Goal: Complete application form: Complete application form

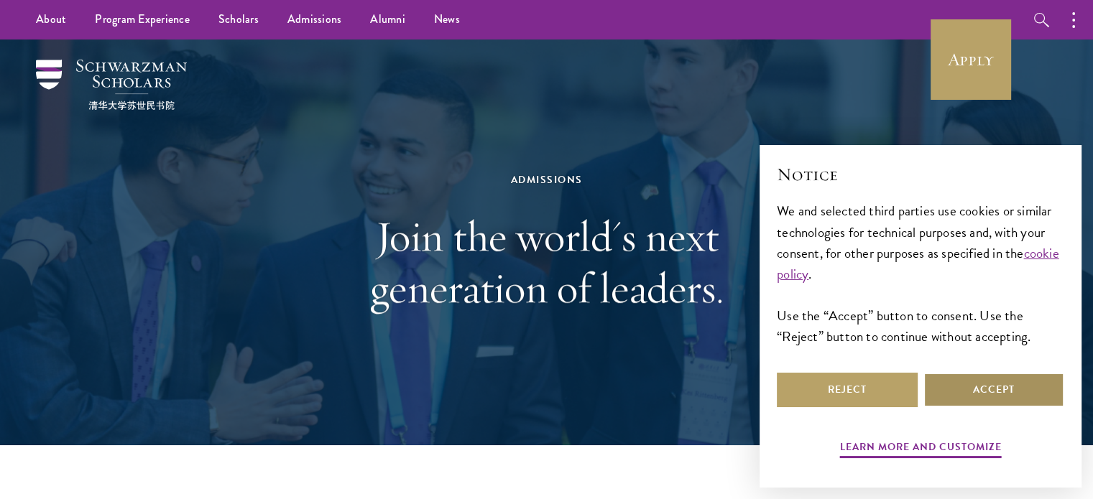
click at [969, 405] on button "Accept" at bounding box center [993, 390] width 141 height 34
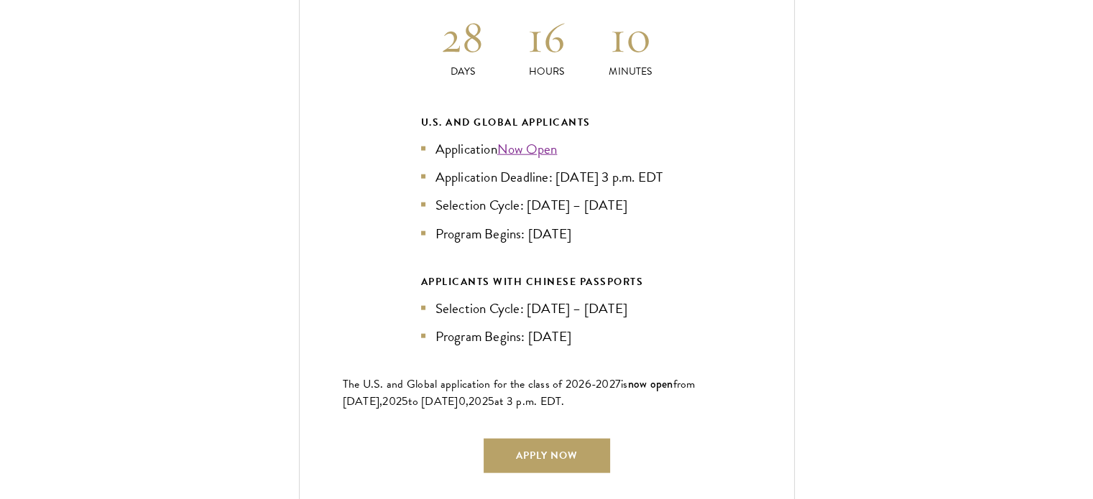
scroll to position [3228, 0]
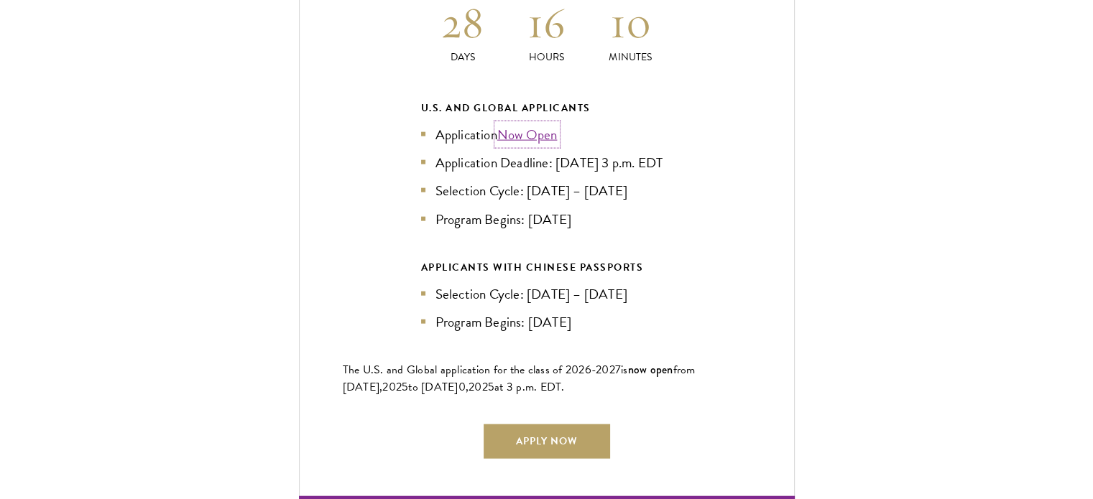
click at [517, 124] on link "Now Open" at bounding box center [527, 134] width 60 height 21
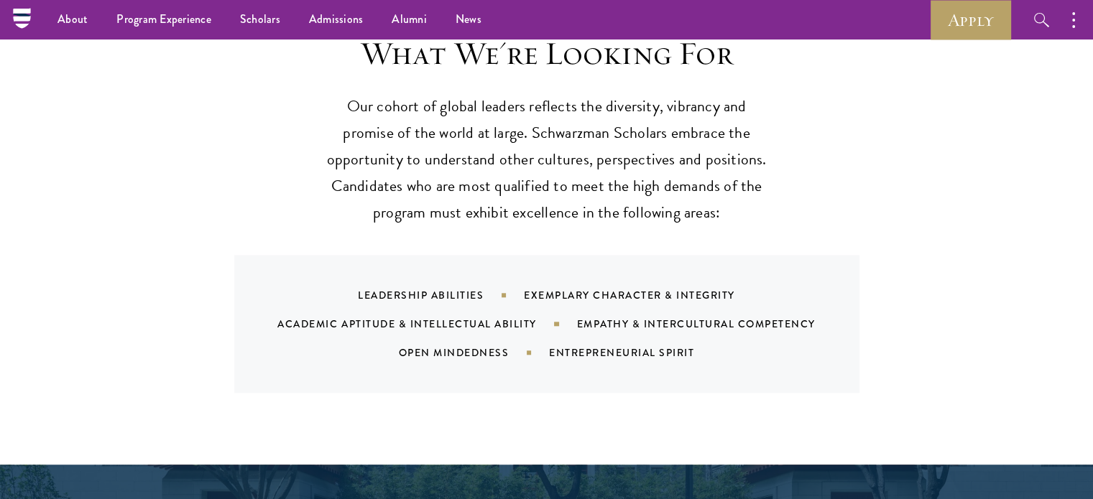
scroll to position [1383, 0]
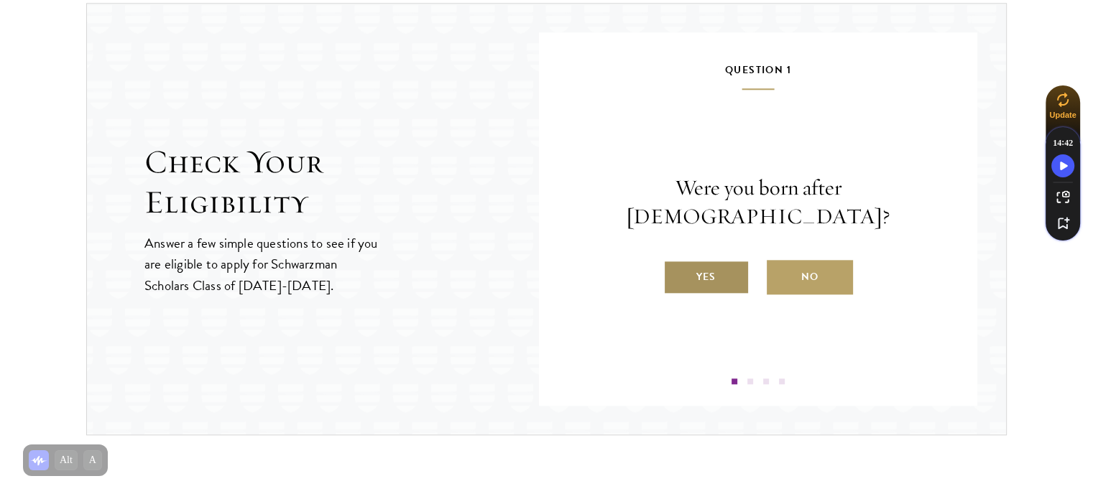
click at [714, 274] on label "Yes" at bounding box center [706, 277] width 86 height 34
click at [676, 274] on input "Yes" at bounding box center [669, 268] width 13 height 13
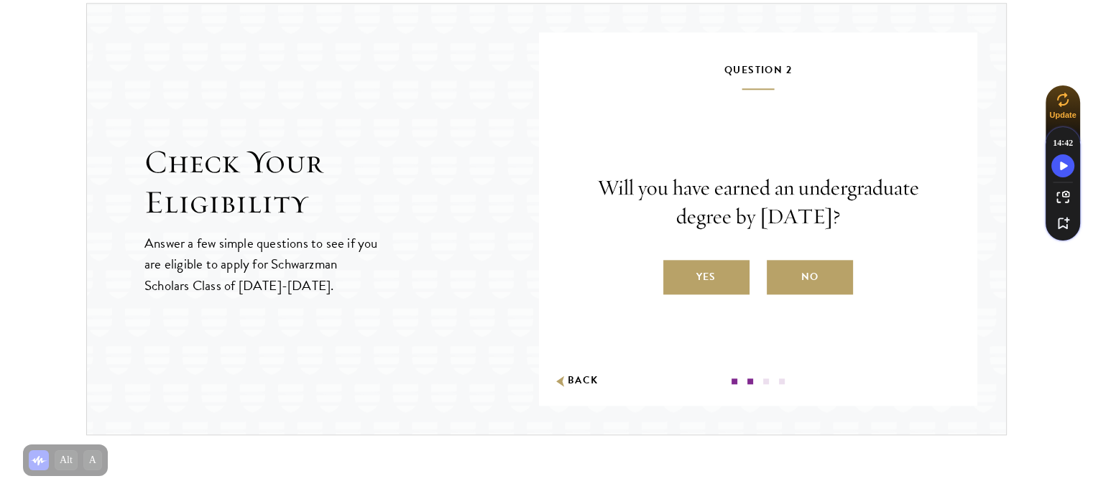
click at [714, 274] on label "Yes" at bounding box center [706, 277] width 86 height 34
click at [676, 274] on input "Yes" at bounding box center [669, 268] width 13 height 13
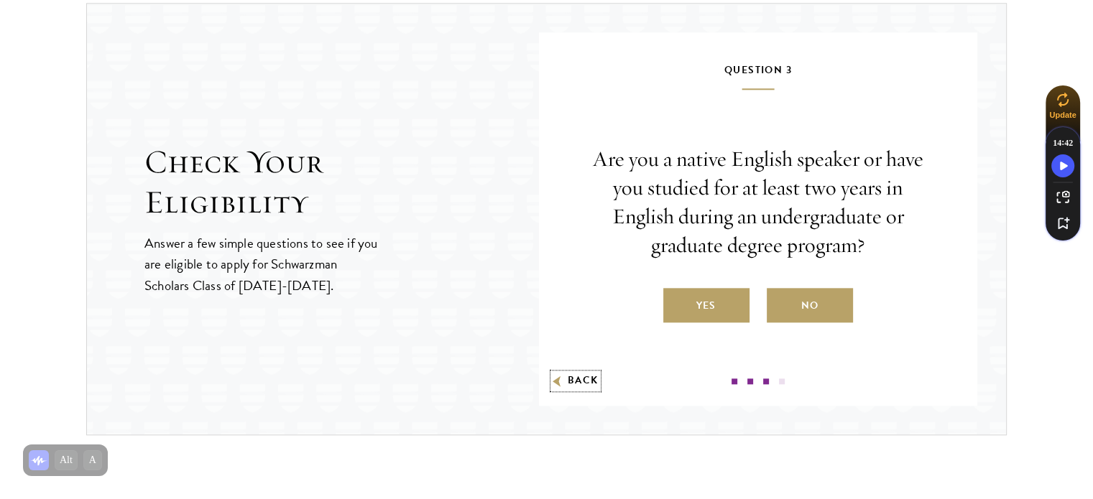
click at [599, 381] on button "Back" at bounding box center [575, 381] width 45 height 15
radio input "false"
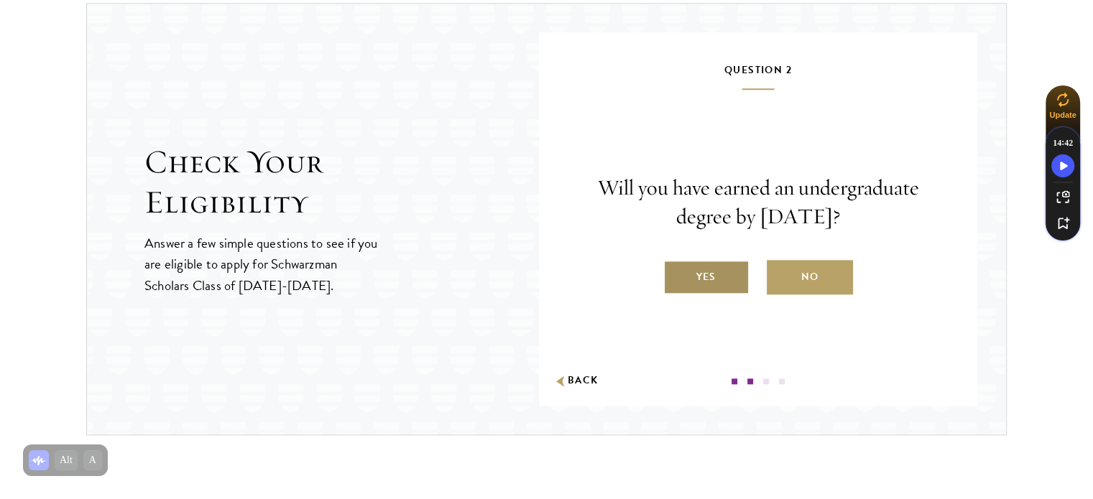
click at [713, 261] on label "Yes" at bounding box center [706, 277] width 86 height 34
click at [676, 262] on input "Yes" at bounding box center [669, 268] width 13 height 13
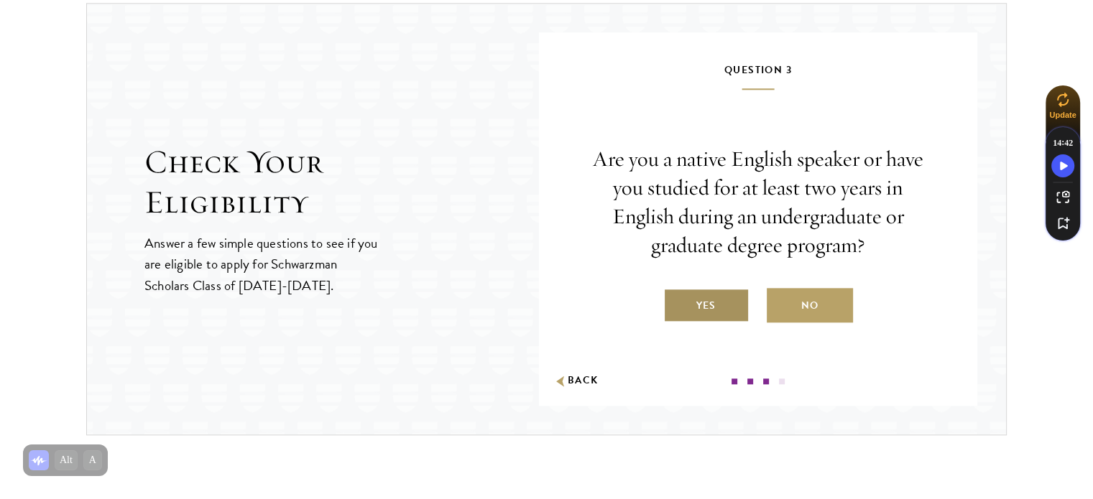
click at [699, 308] on label "Yes" at bounding box center [706, 305] width 86 height 34
click at [676, 303] on input "Yes" at bounding box center [669, 296] width 13 height 13
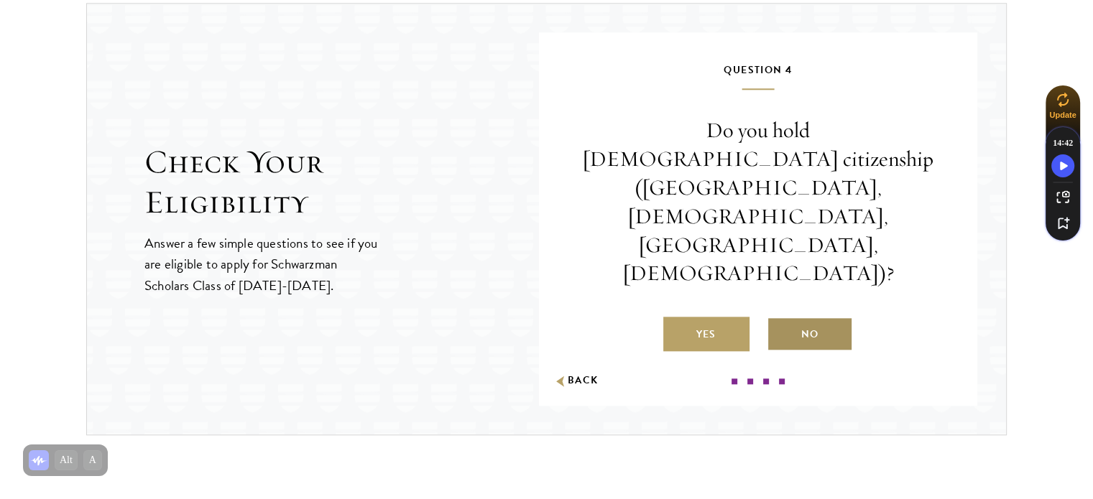
click at [798, 317] on label "No" at bounding box center [810, 334] width 86 height 34
click at [780, 319] on input "No" at bounding box center [773, 325] width 13 height 13
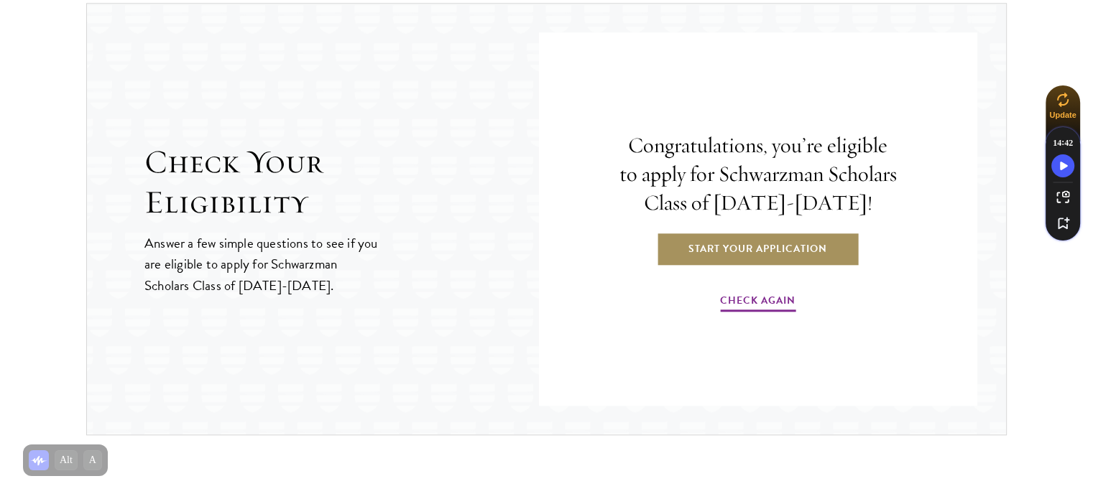
click at [785, 258] on link "Start Your Application" at bounding box center [757, 248] width 203 height 34
